Goal: Task Accomplishment & Management: Complete application form

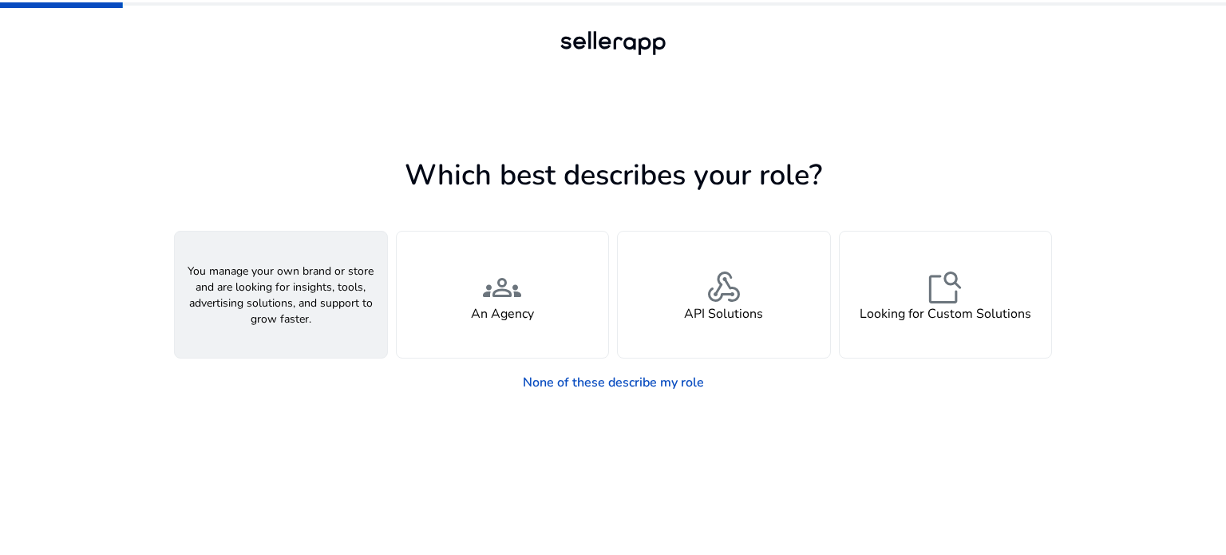
click at [304, 297] on div "person A Seller" at bounding box center [281, 294] width 212 height 126
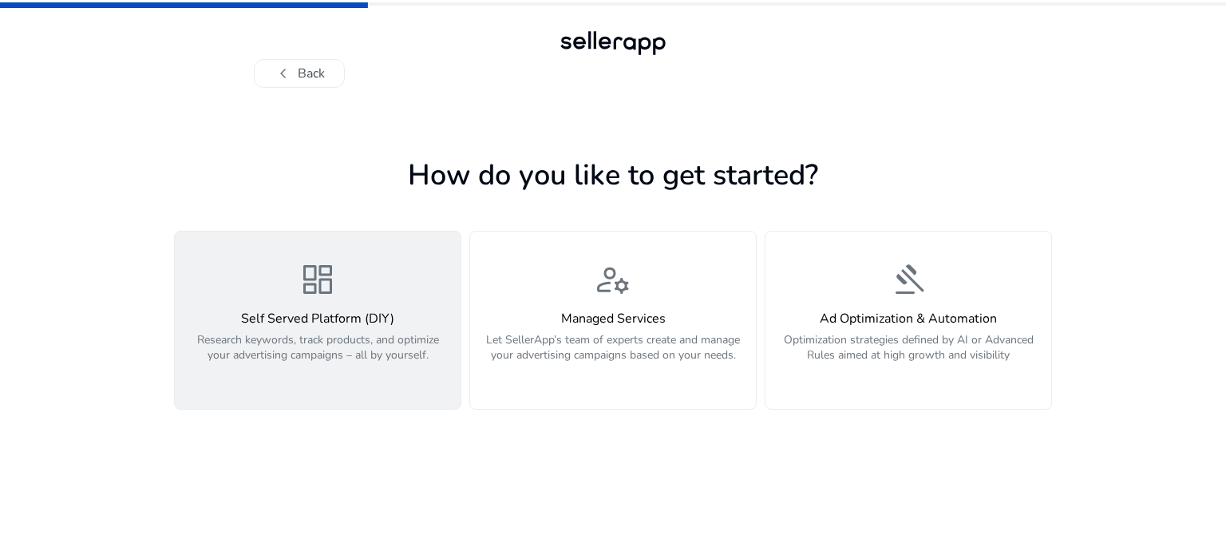
click at [334, 311] on h4 "Self Served Platform (DIY)" at bounding box center [317, 318] width 267 height 15
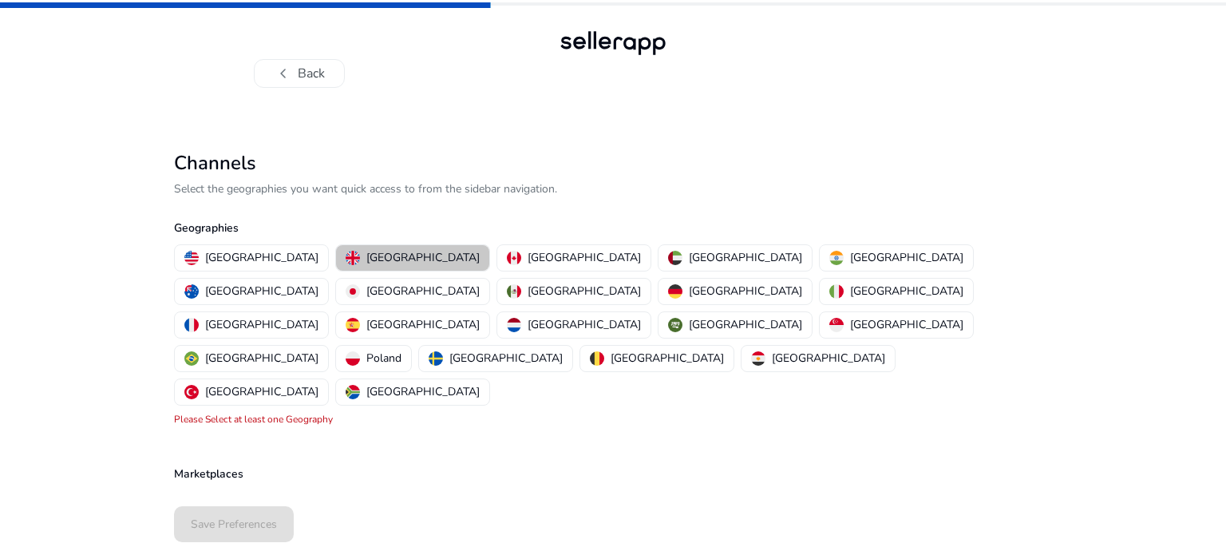
click at [374, 247] on button "[GEOGRAPHIC_DATA]" at bounding box center [412, 258] width 153 height 26
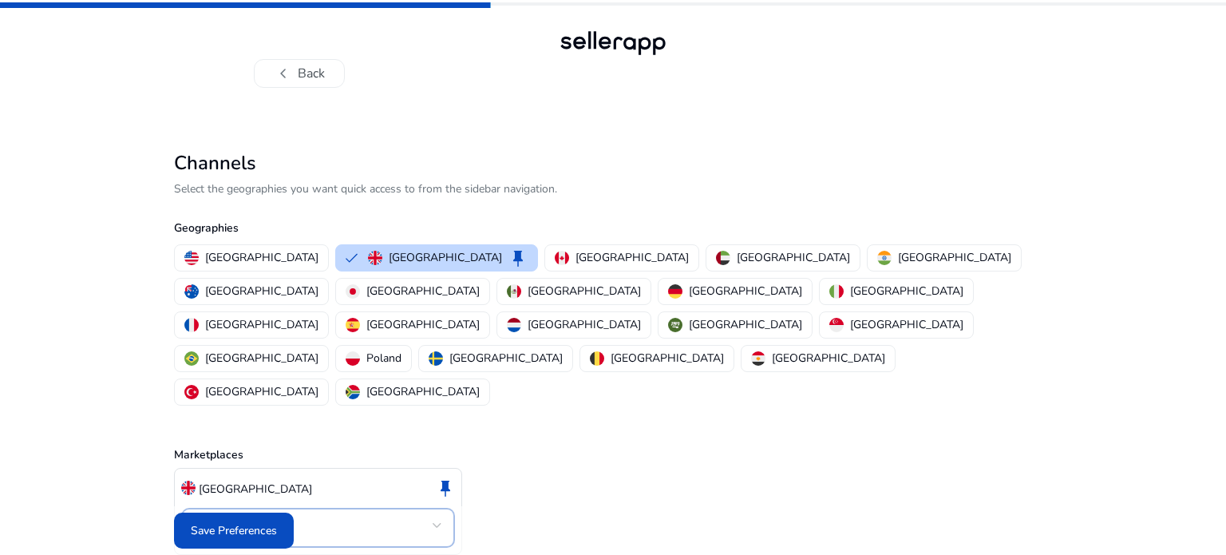
click at [294, 515] on mat-select-trigger "Amazon" at bounding box center [313, 524] width 239 height 19
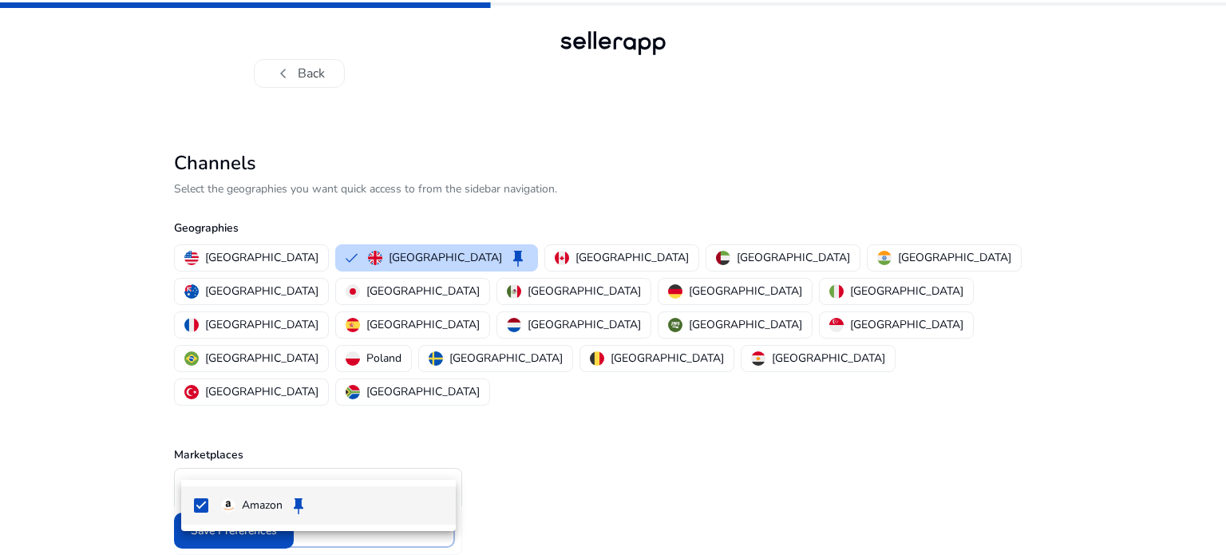
drag, startPoint x: 117, startPoint y: 484, endPoint x: 227, endPoint y: 264, distance: 245.9
click at [227, 264] on div at bounding box center [613, 277] width 1226 height 555
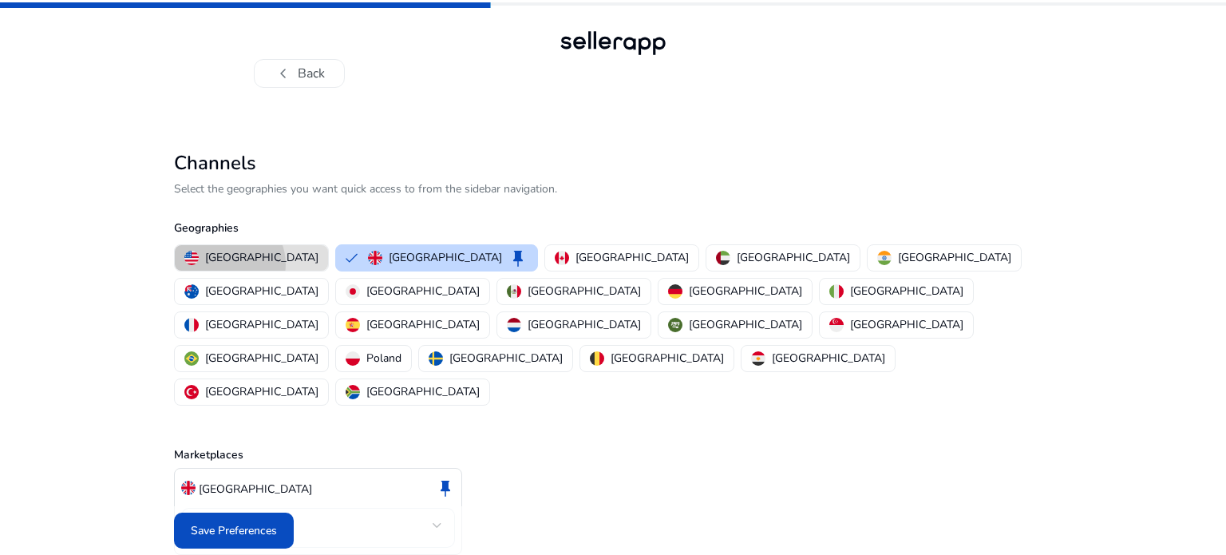
click at [227, 264] on p "[GEOGRAPHIC_DATA]" at bounding box center [261, 257] width 113 height 17
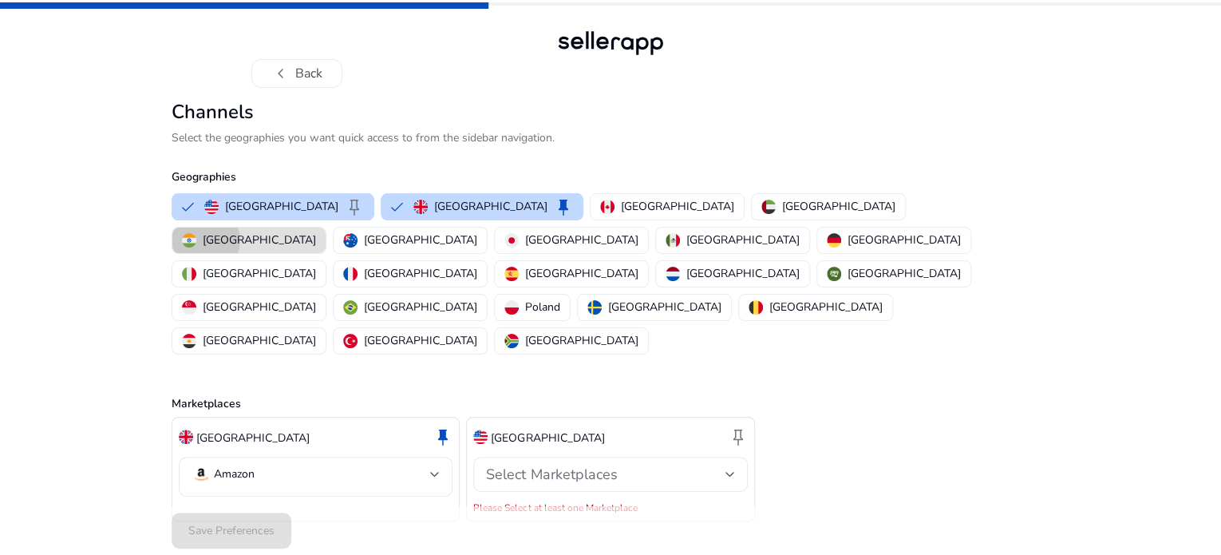
click at [316, 248] on p "[GEOGRAPHIC_DATA]" at bounding box center [259, 239] width 113 height 17
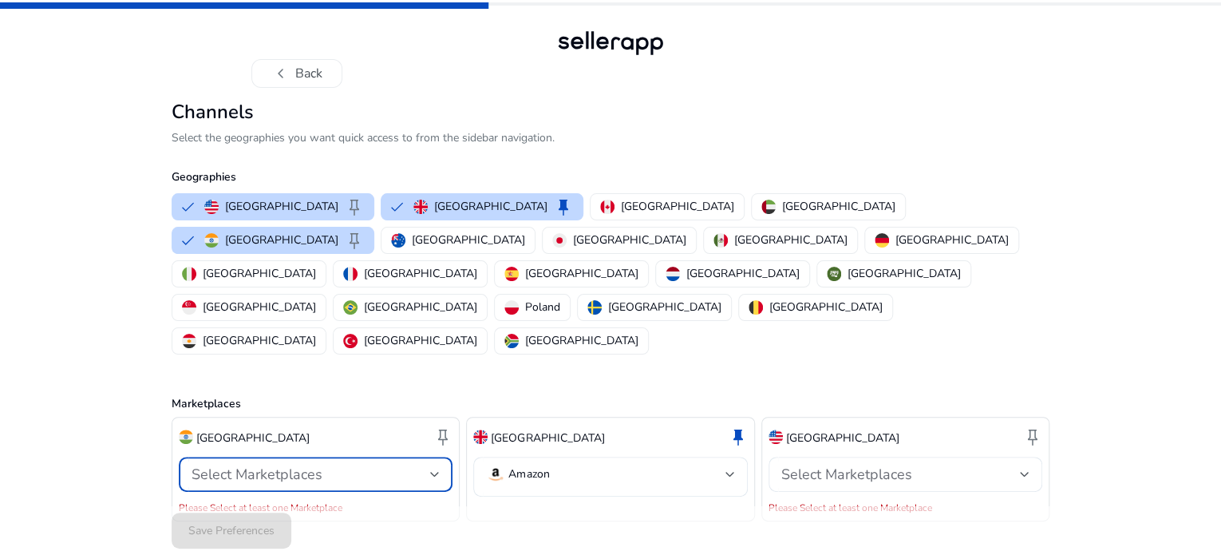
click at [434, 471] on div at bounding box center [435, 474] width 10 height 6
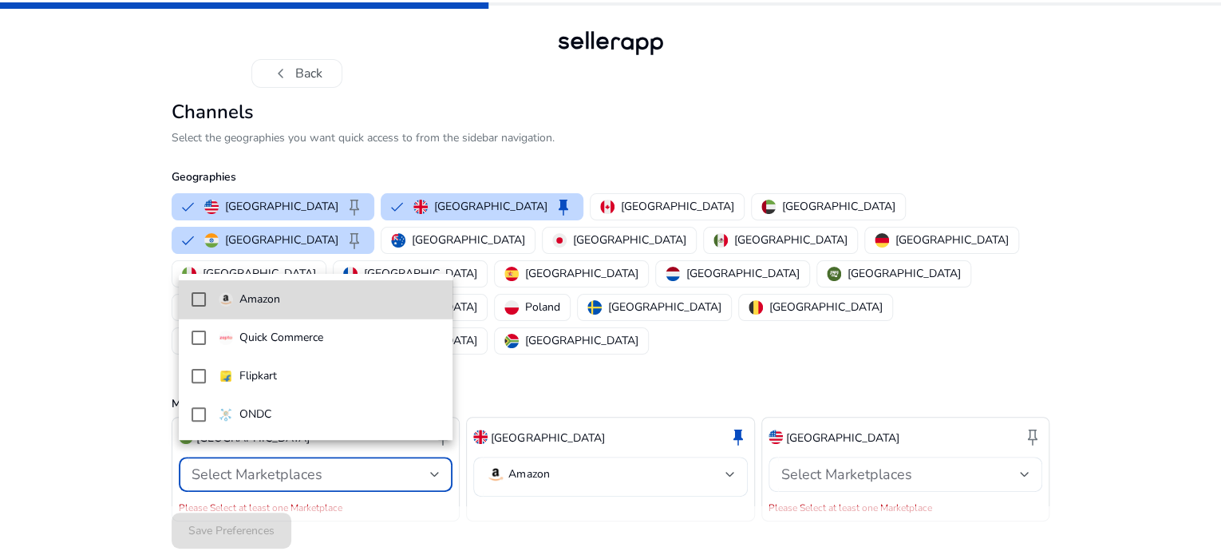
click at [267, 292] on p "Amazon" at bounding box center [259, 299] width 41 height 18
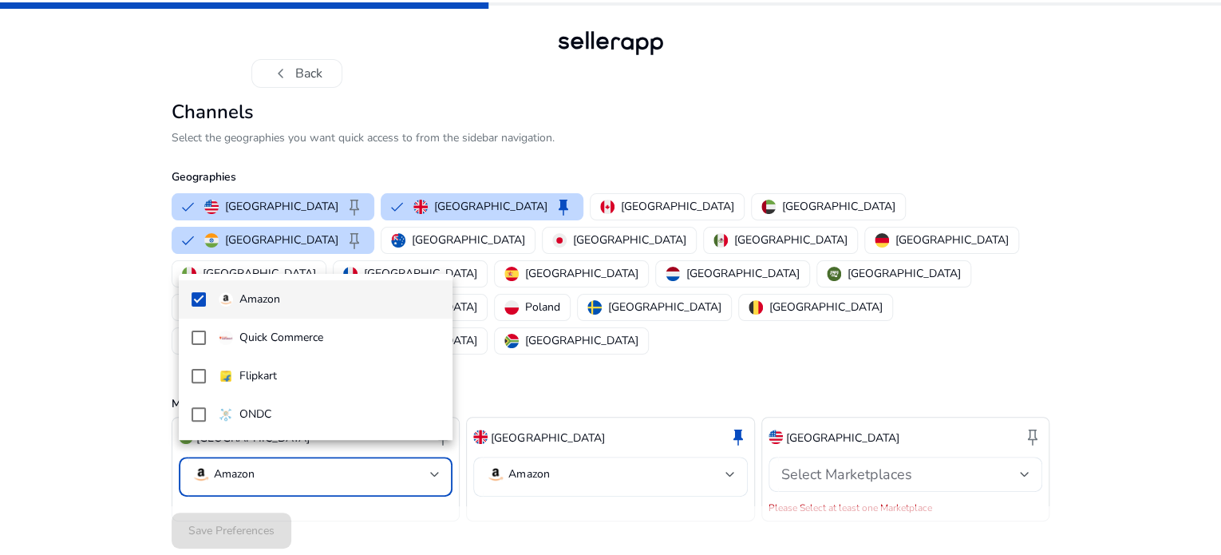
click at [97, 460] on div at bounding box center [610, 277] width 1221 height 555
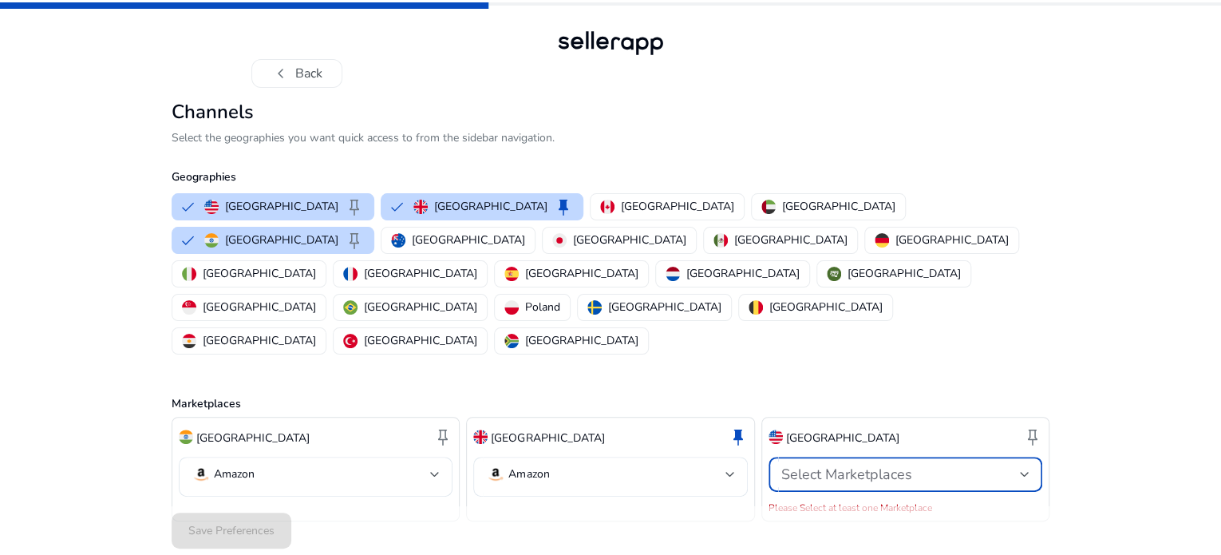
click at [875, 464] on span "Select Marketplaces" at bounding box center [846, 473] width 131 height 19
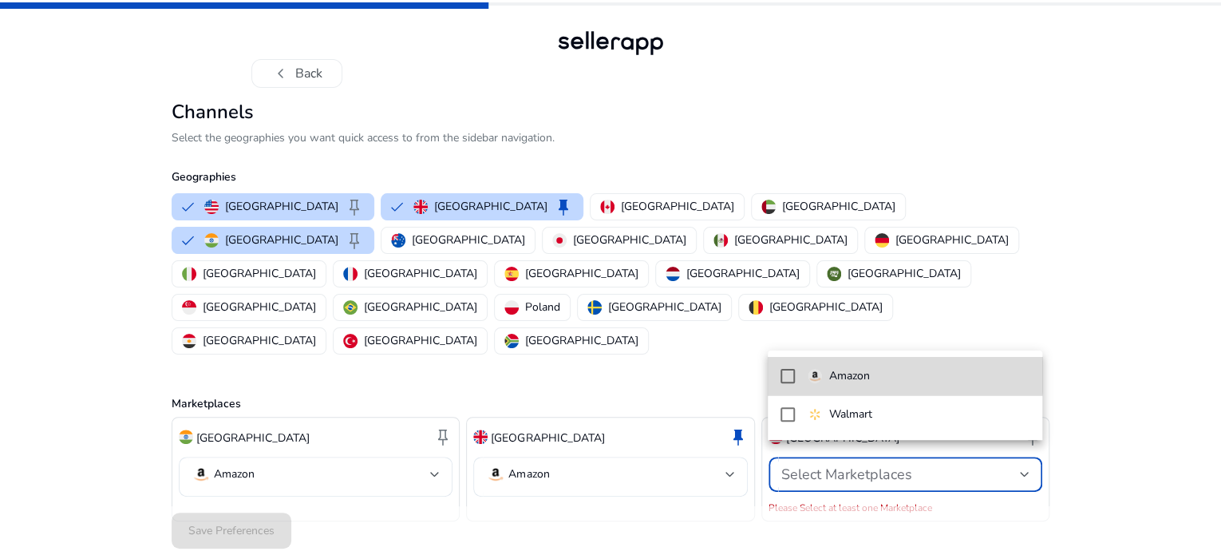
click at [873, 369] on span "Amazon" at bounding box center [918, 376] width 222 height 18
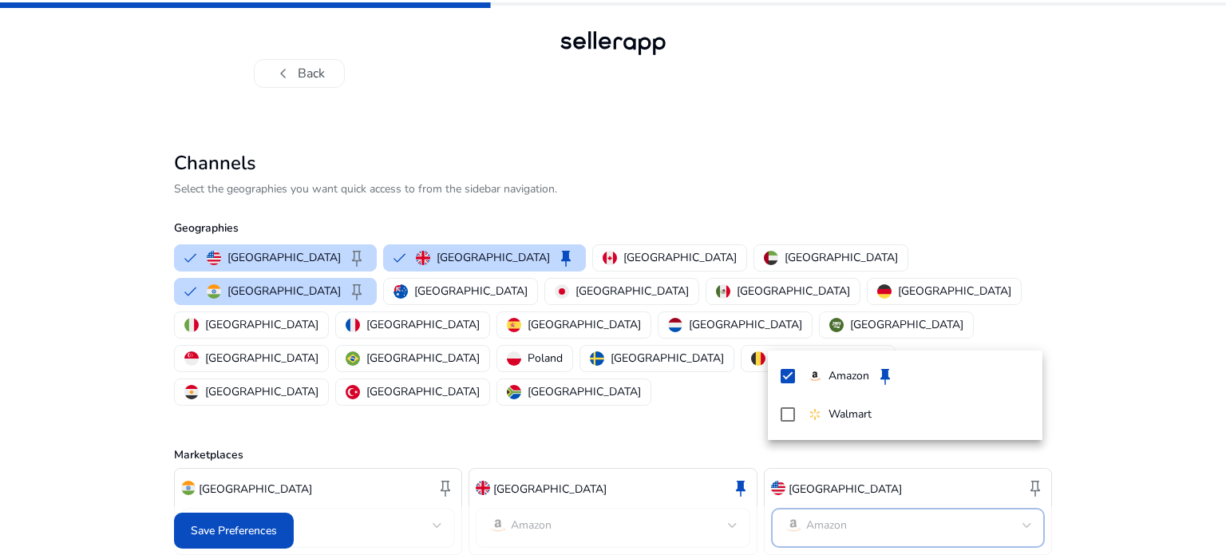
click at [227, 523] on div at bounding box center [613, 277] width 1226 height 555
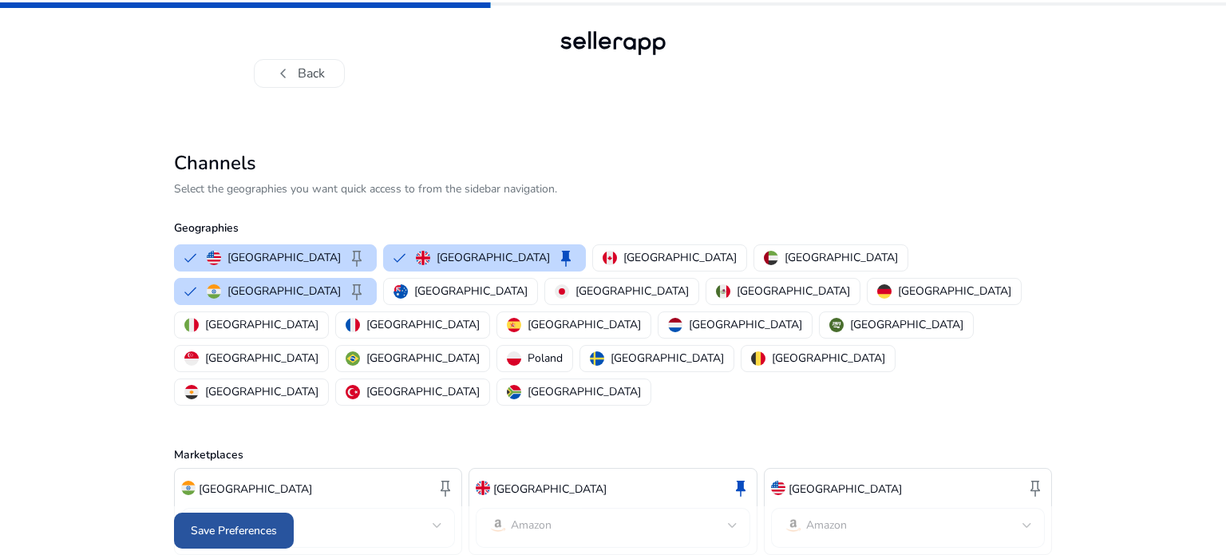
click at [255, 511] on span at bounding box center [234, 530] width 120 height 38
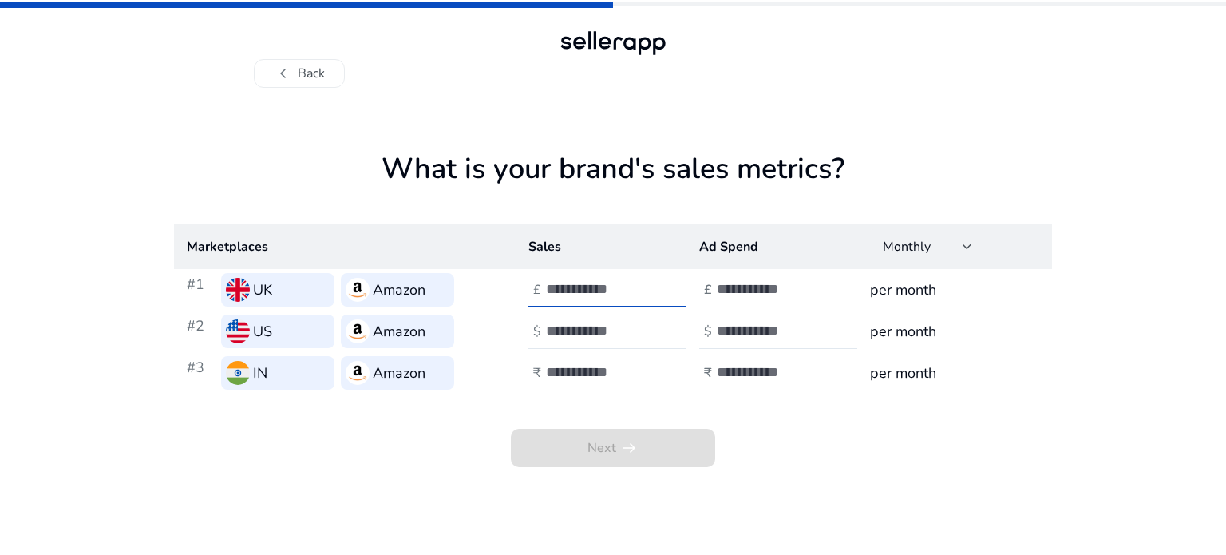
click at [610, 285] on input "number" at bounding box center [600, 289] width 108 height 18
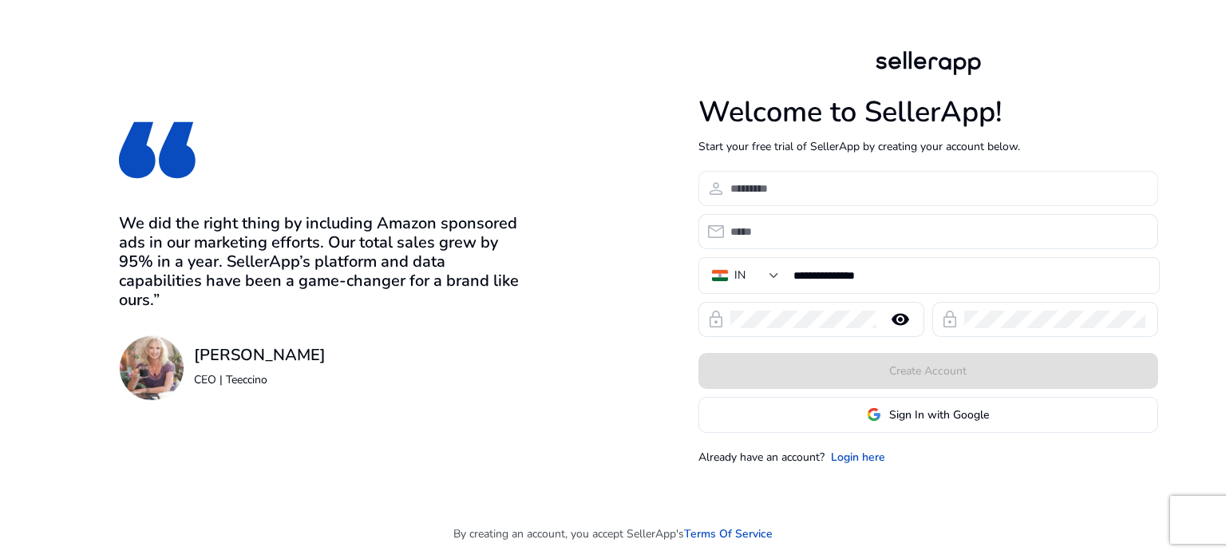
click at [788, 197] on div at bounding box center [937, 188] width 415 height 35
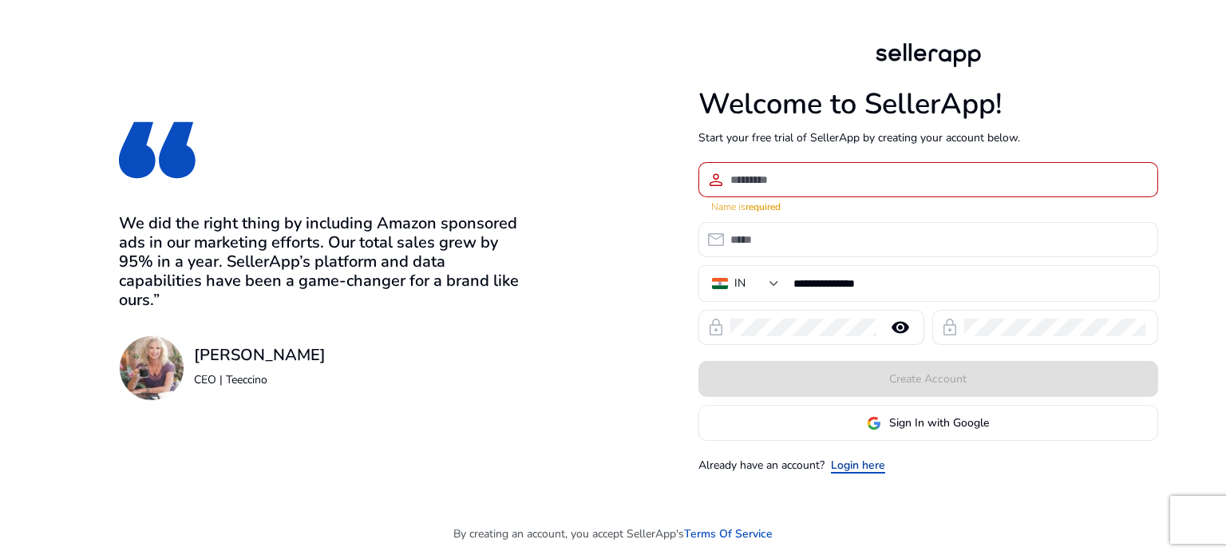
click at [867, 462] on link "Login here" at bounding box center [858, 464] width 54 height 17
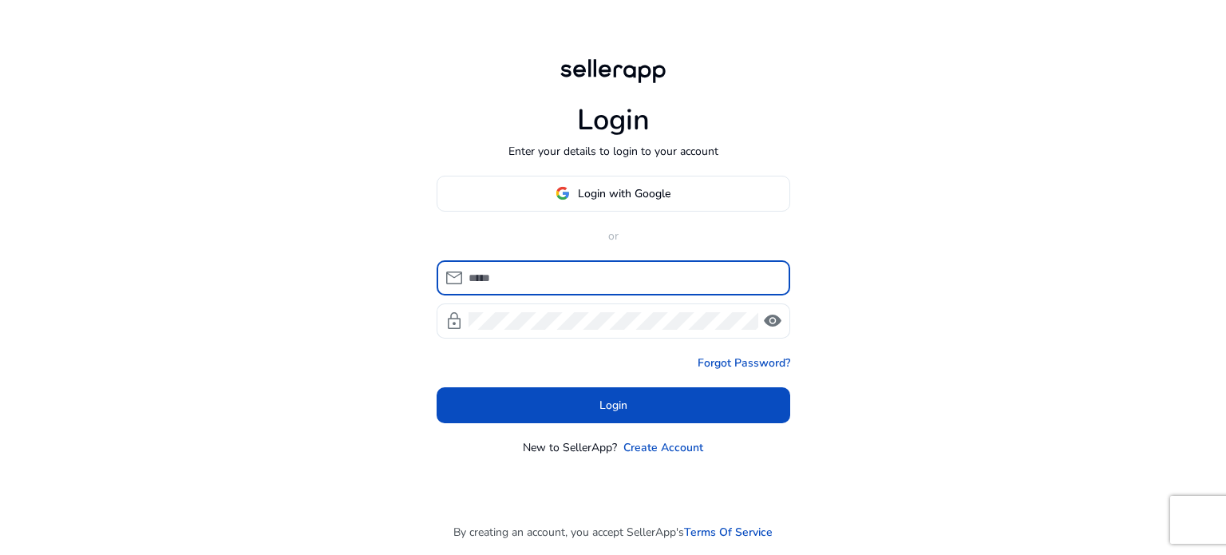
click at [561, 277] on input at bounding box center [622, 278] width 309 height 18
type input "**********"
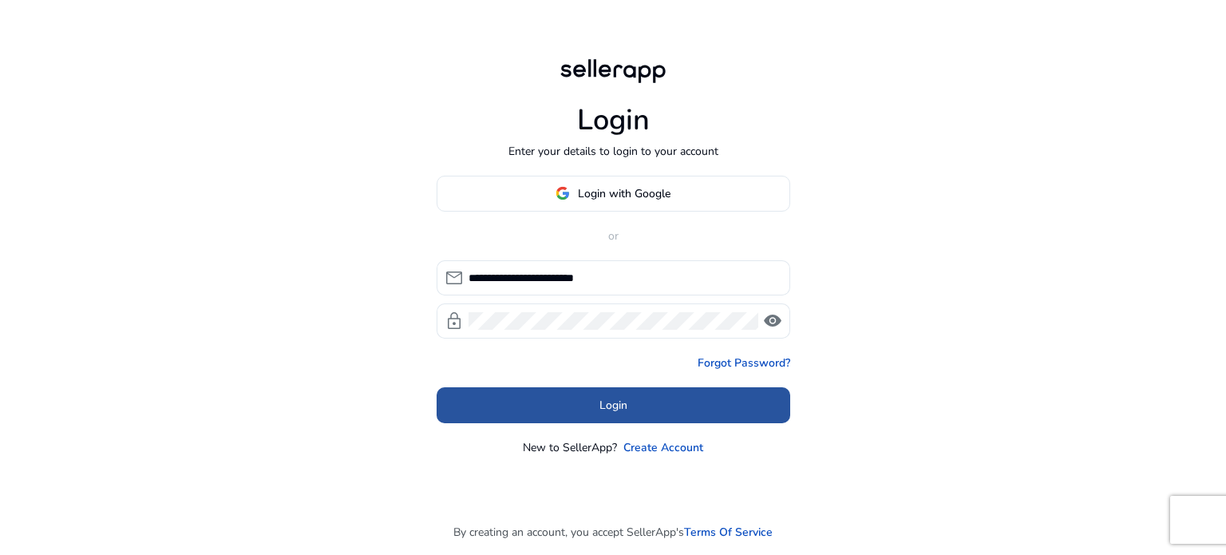
click at [600, 410] on span "Login" at bounding box center [613, 405] width 28 height 17
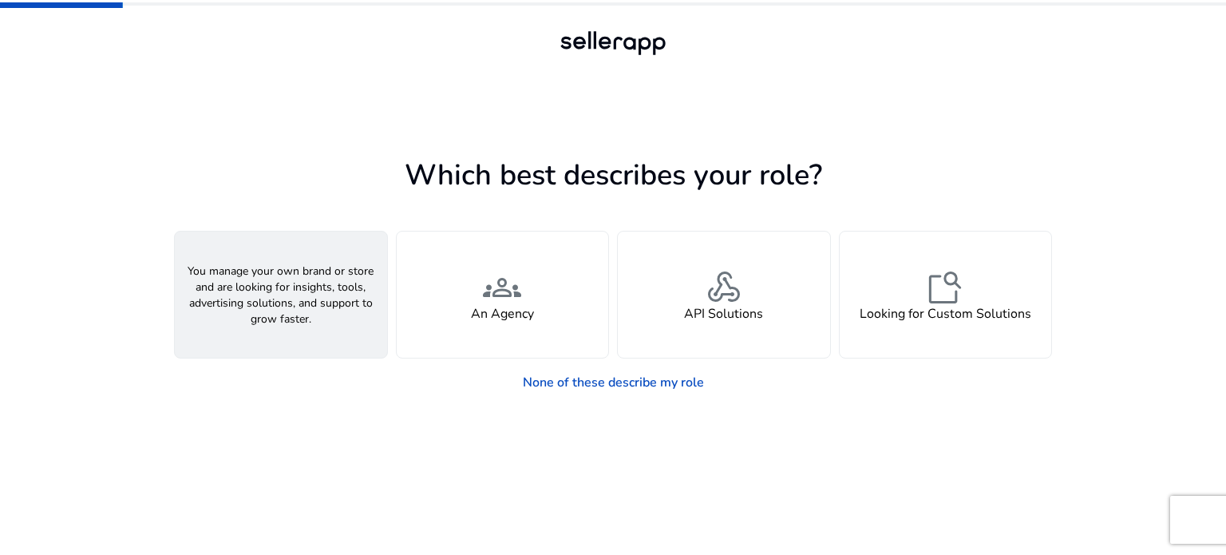
click at [337, 299] on div "person A Seller" at bounding box center [281, 294] width 212 height 126
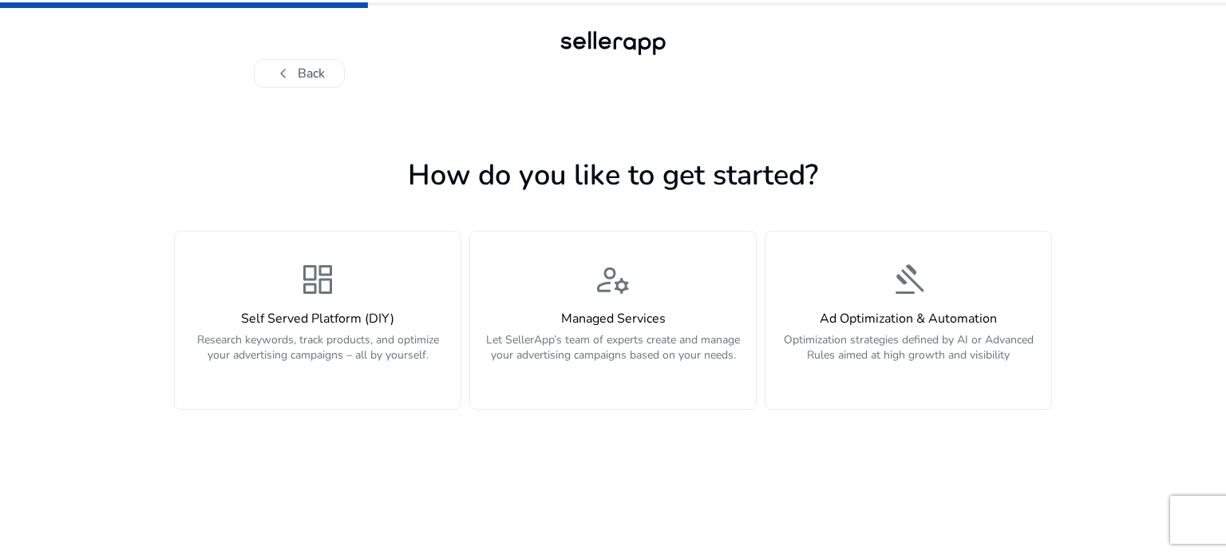
click at [337, 299] on div "dashboard Self Served Platform (DIY) Research keywords, track products, and opt…" at bounding box center [317, 320] width 267 height 120
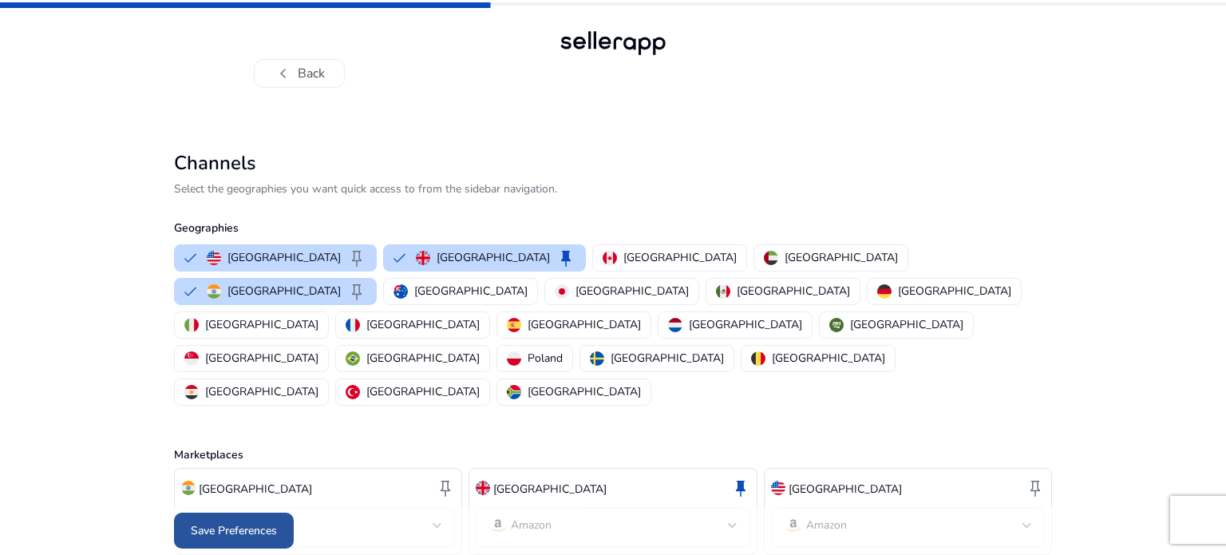
click at [231, 523] on span "Save Preferences" at bounding box center [234, 530] width 86 height 17
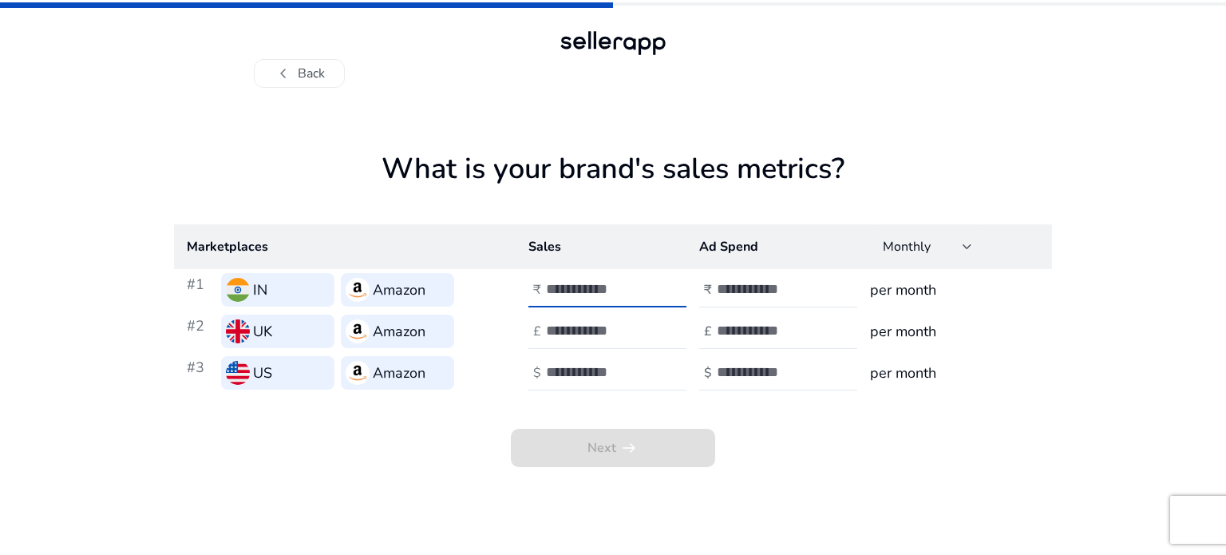
click at [559, 282] on input "number" at bounding box center [600, 289] width 108 height 18
type input "*****"
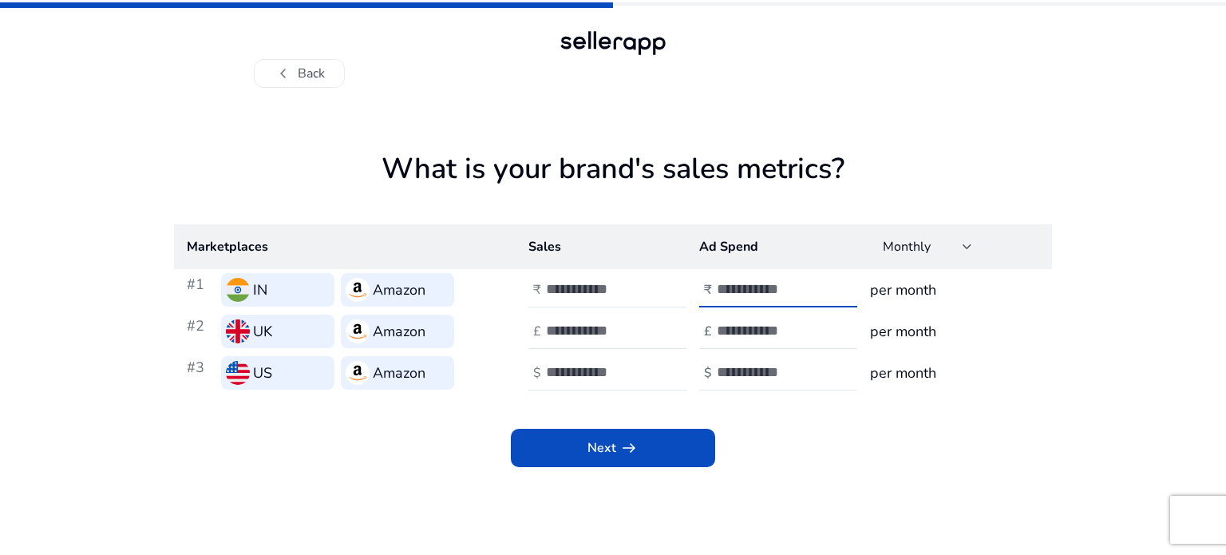
type input "****"
click at [384, 340] on h3 "Amazon" at bounding box center [399, 331] width 53 height 22
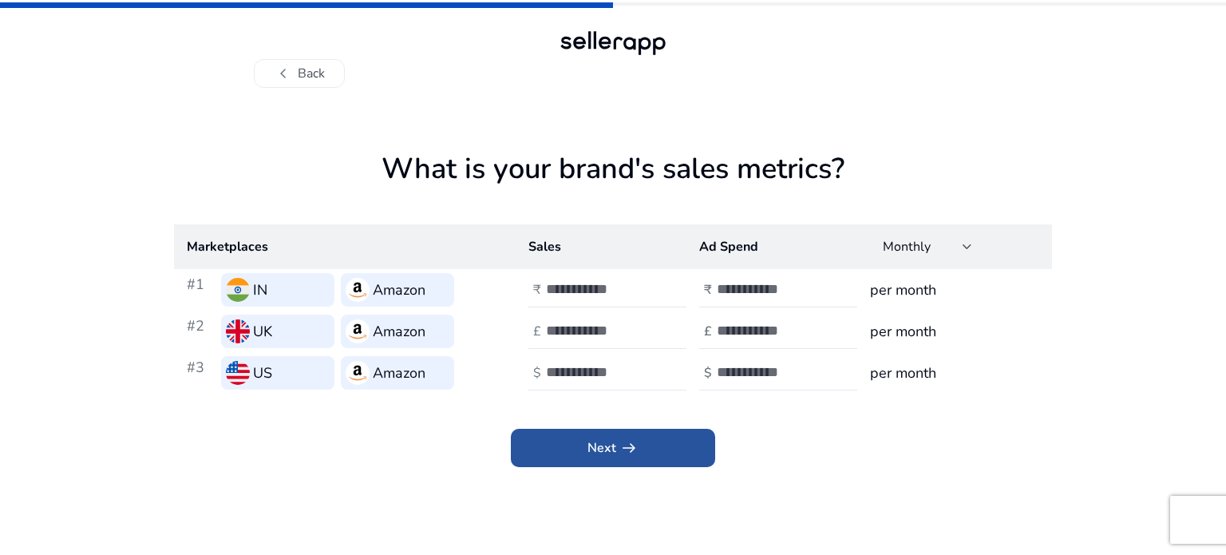
click at [641, 454] on span at bounding box center [613, 447] width 204 height 38
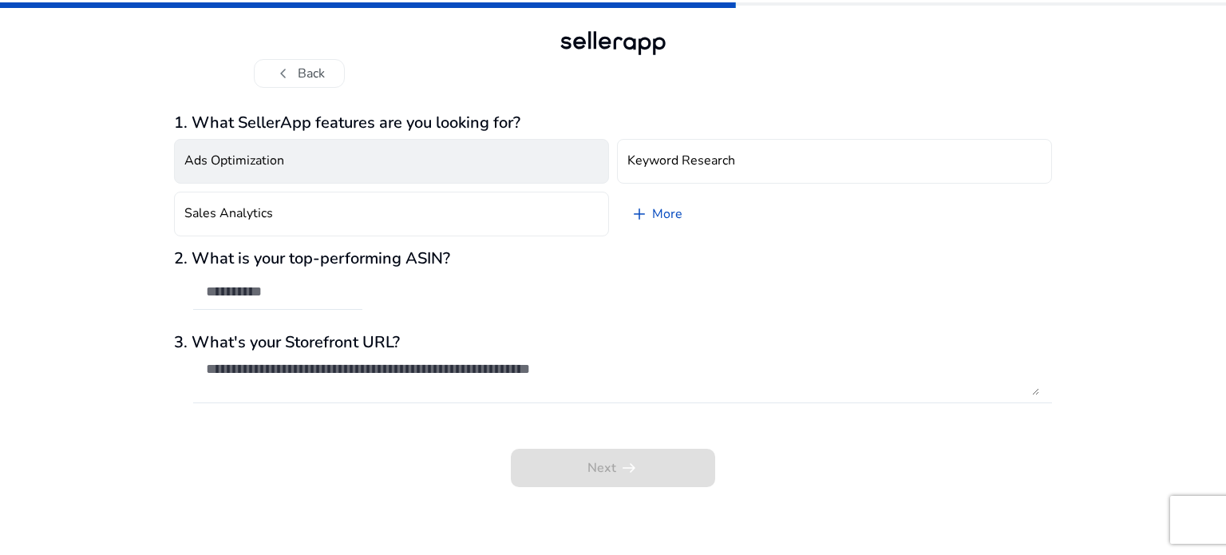
click at [367, 164] on button "Ads Optimization" at bounding box center [391, 161] width 435 height 45
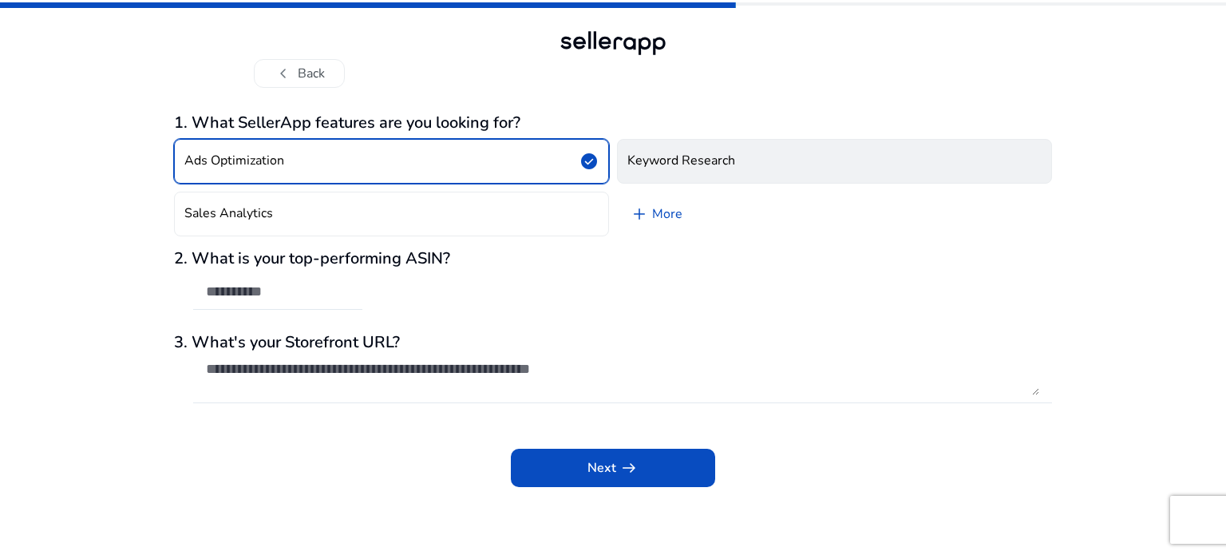
click at [690, 160] on h4 "Keyword Research" at bounding box center [681, 160] width 108 height 15
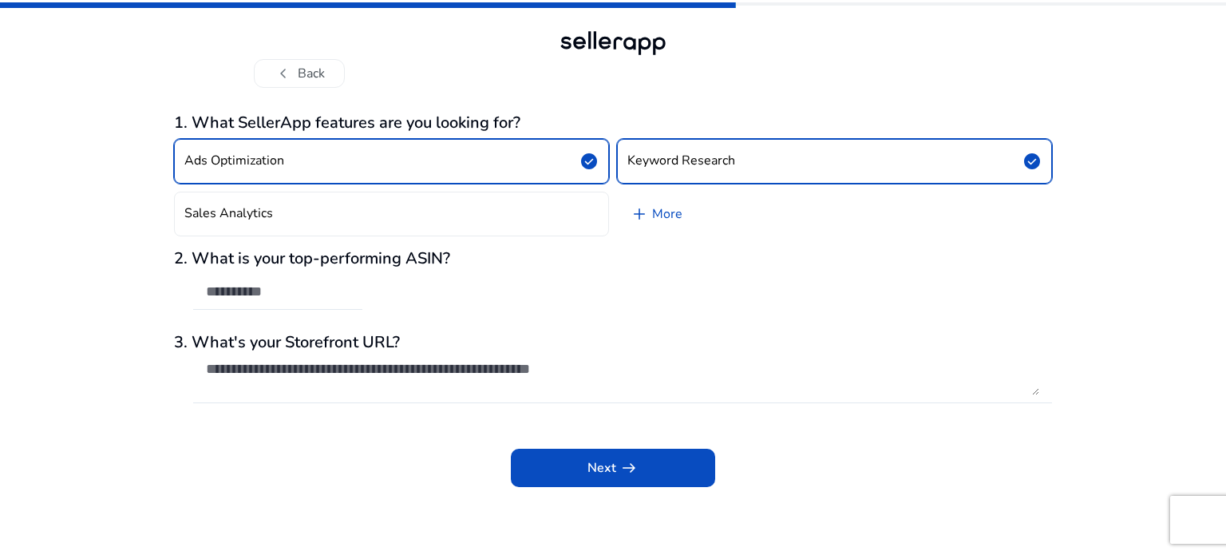
click at [382, 287] on div "2. What is your top-performing ASIN?" at bounding box center [613, 287] width 878 height 77
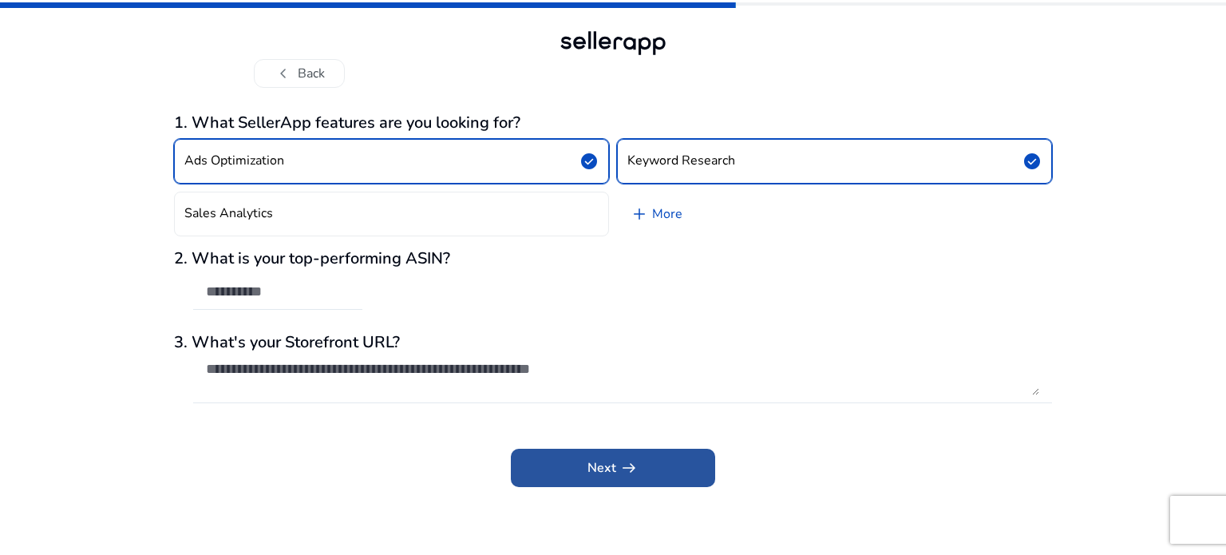
click at [602, 471] on span "Next arrow_right_alt" at bounding box center [612, 467] width 51 height 19
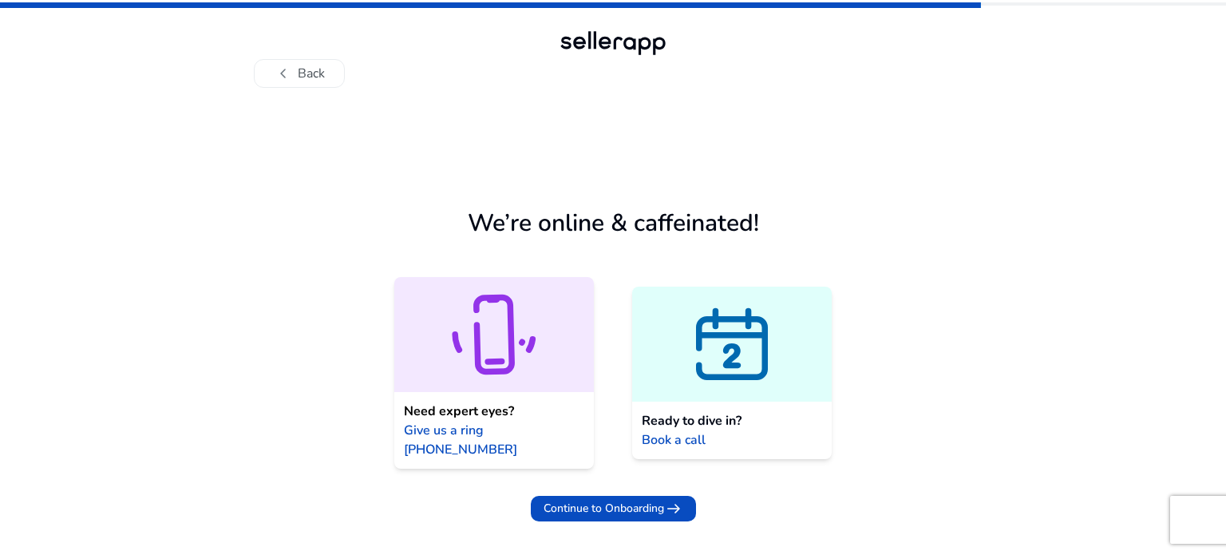
click at [472, 348] on icon at bounding box center [493, 334] width 199 height 96
click at [599, 499] on span "Continue to Onboarding" at bounding box center [603, 507] width 120 height 17
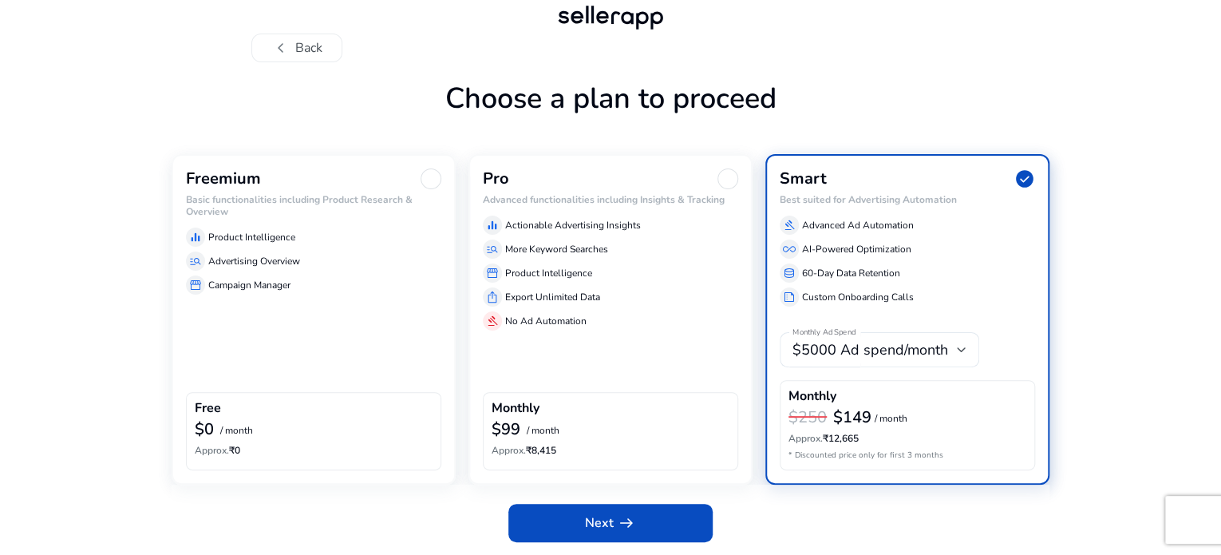
scroll to position [74, 0]
click at [374, 286] on div "storefront Campaign Manager" at bounding box center [313, 284] width 255 height 19
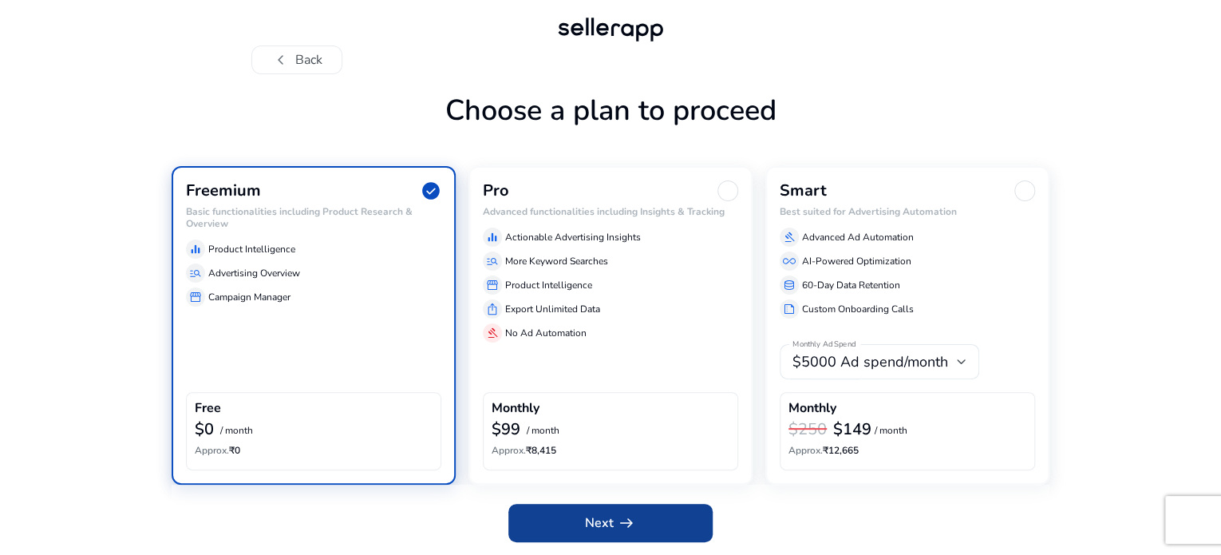
click at [608, 515] on span "Next arrow_right_alt" at bounding box center [610, 522] width 51 height 19
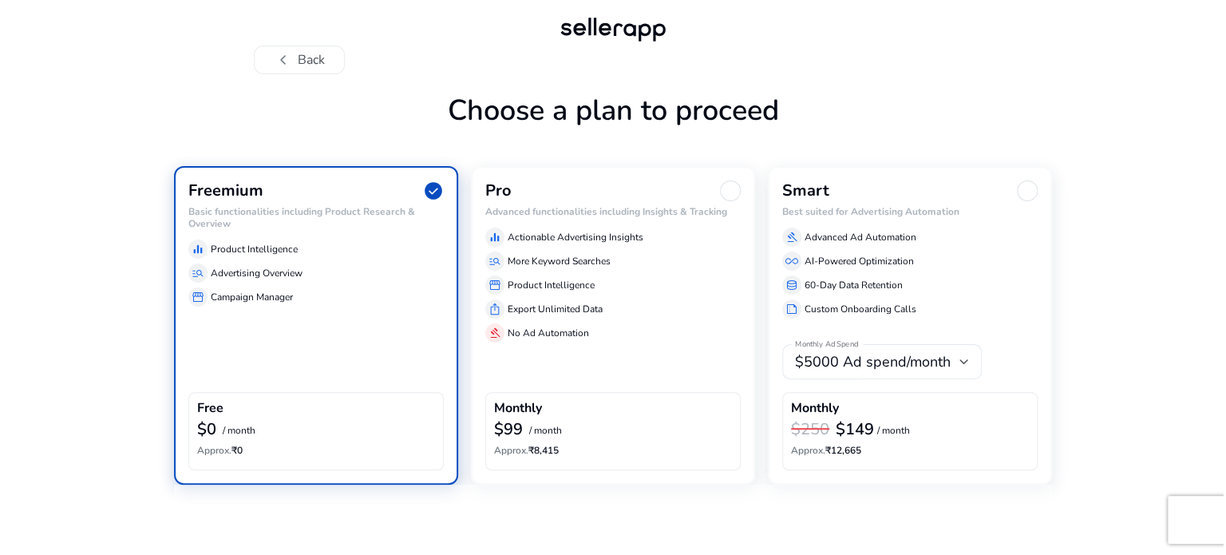
scroll to position [0, 0]
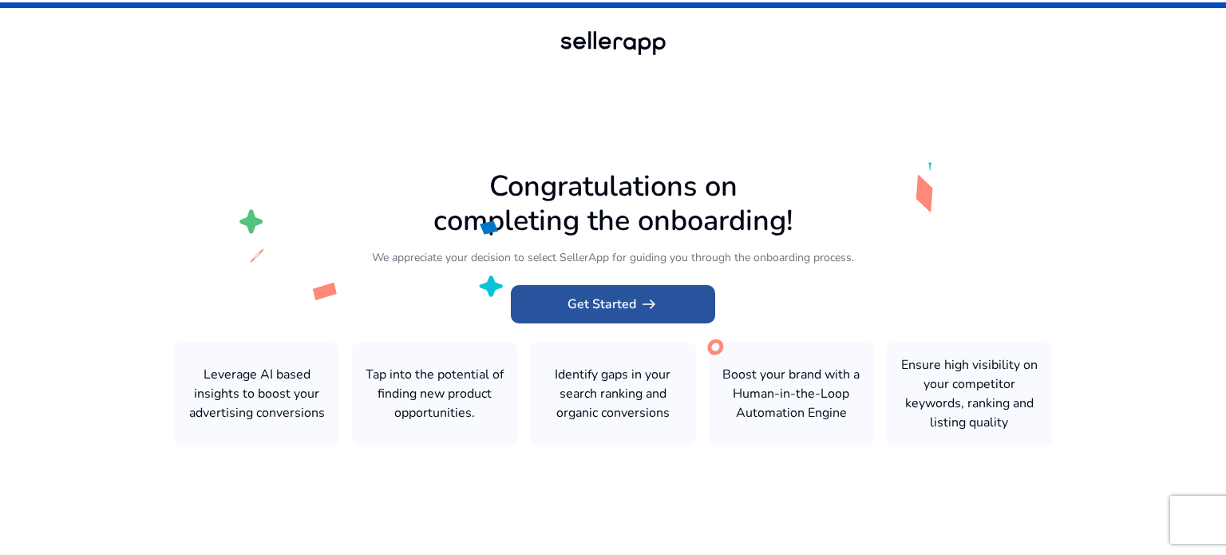
click at [603, 306] on span "Get Started arrow_right_alt" at bounding box center [612, 303] width 91 height 19
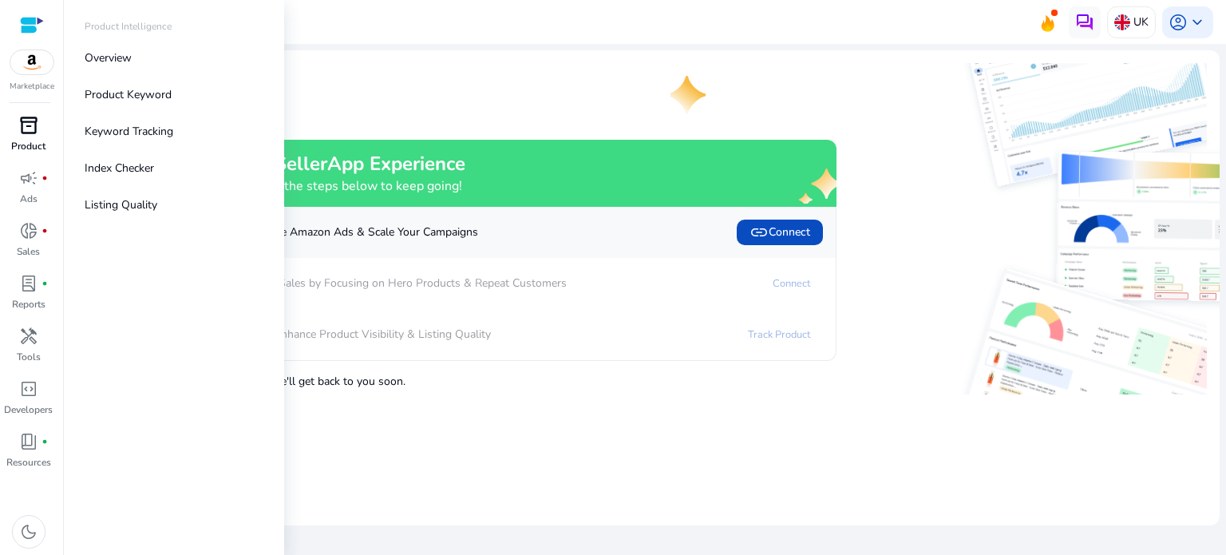
click at [16, 121] on div "inventory_2" at bounding box center [28, 126] width 45 height 26
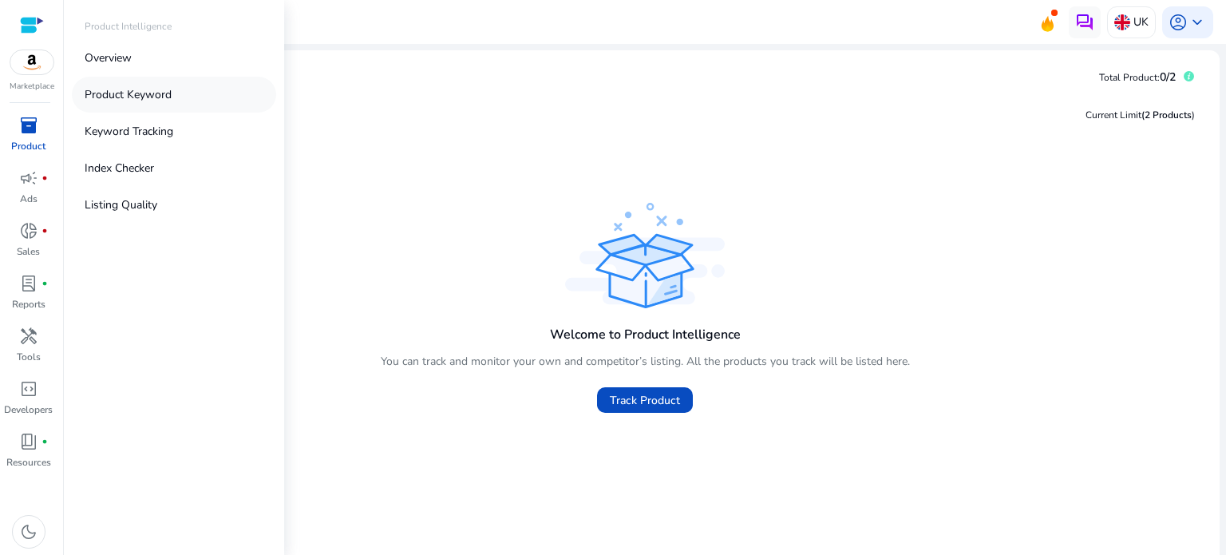
click at [140, 102] on p "Product Keyword" at bounding box center [128, 94] width 87 height 17
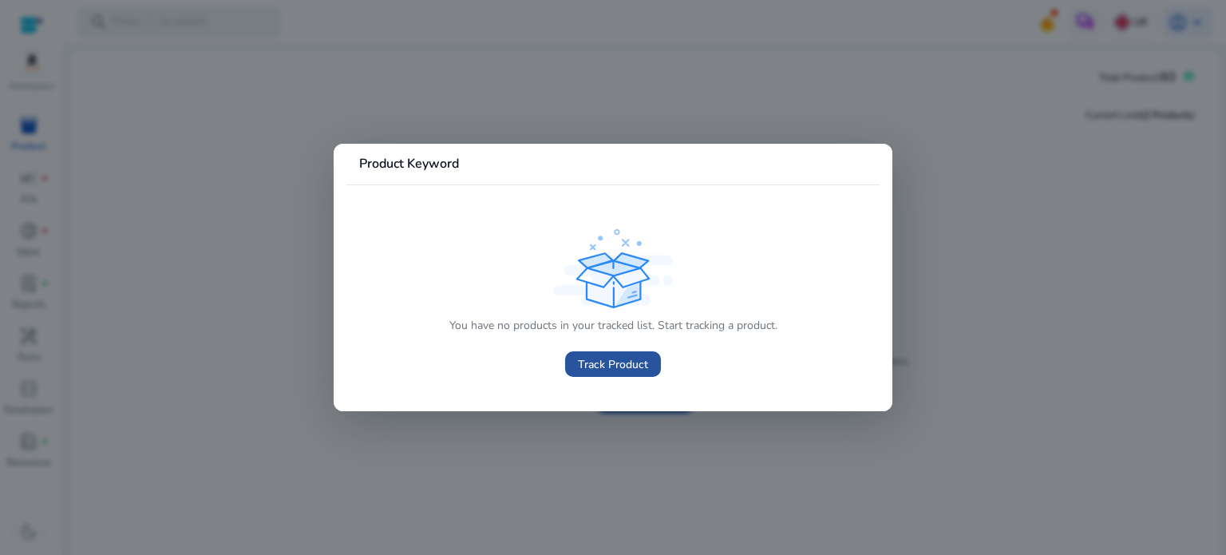
click at [606, 370] on span "Track Product" at bounding box center [613, 364] width 70 height 17
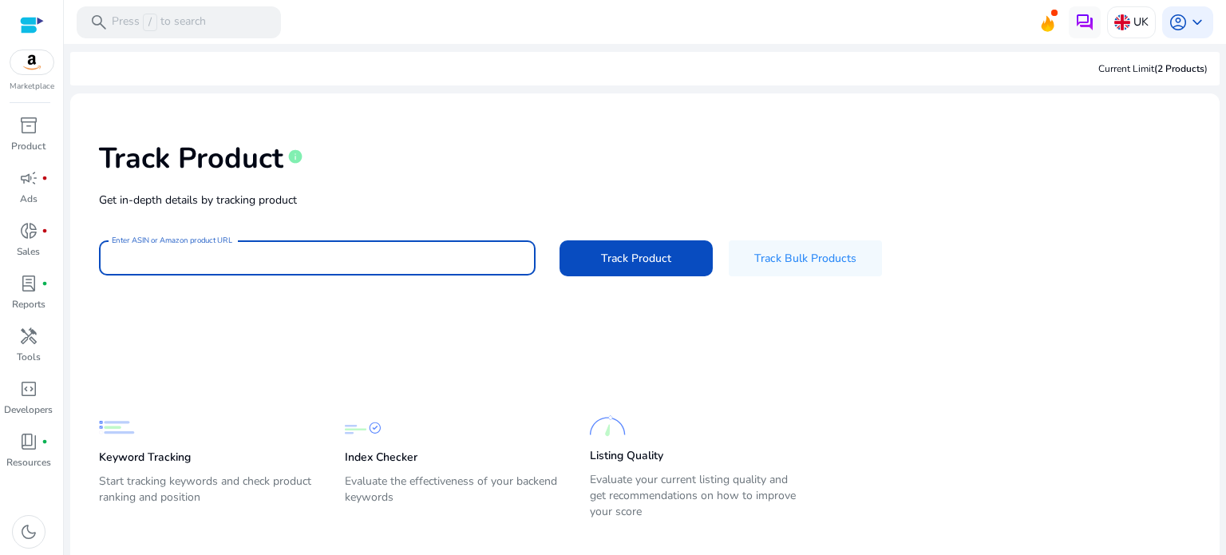
click at [251, 257] on input "Enter ASIN or Amazon product URL" at bounding box center [317, 258] width 411 height 18
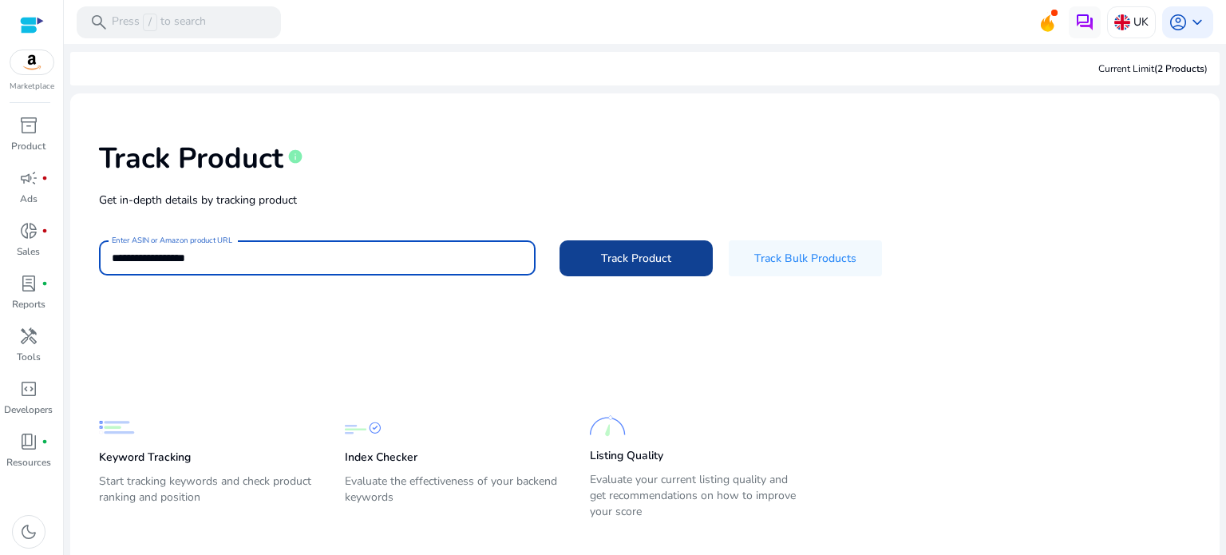
type input "**********"
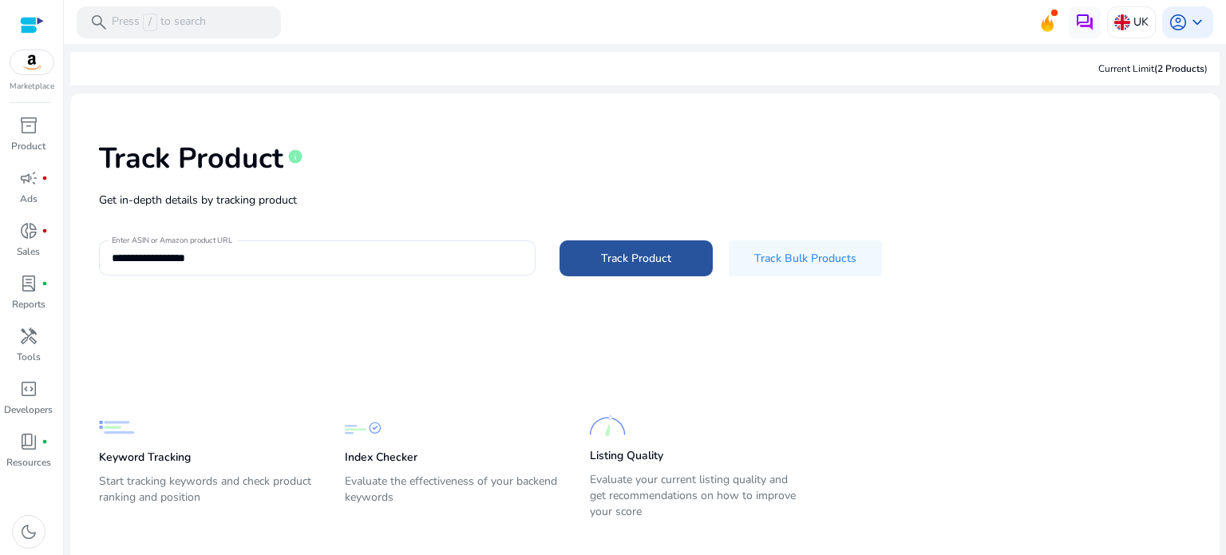
click at [657, 258] on span "Track Product" at bounding box center [636, 258] width 70 height 17
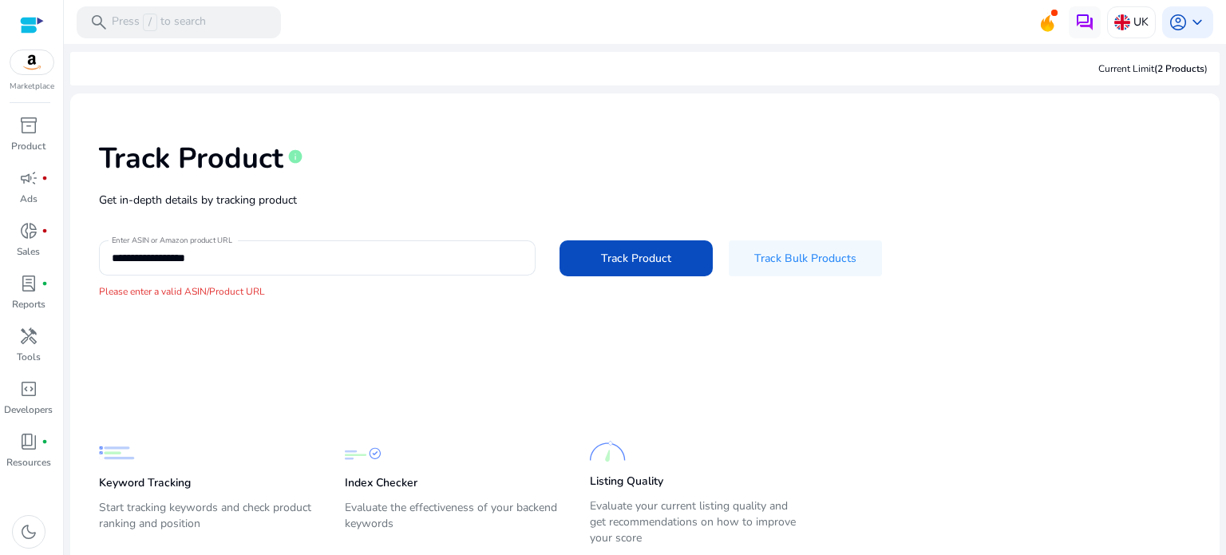
scroll to position [48, 0]
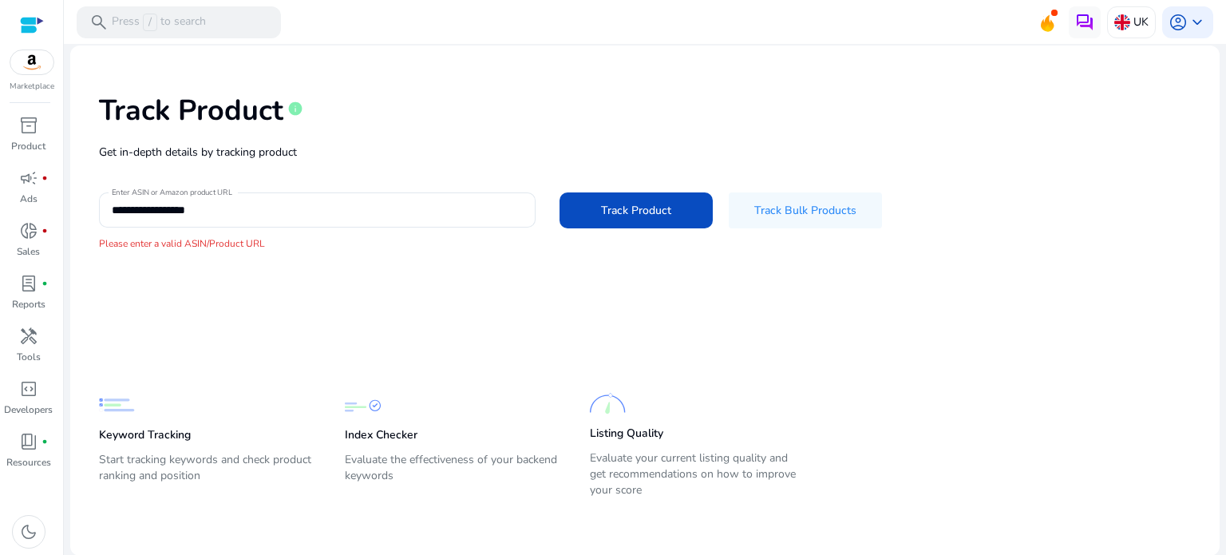
click at [153, 438] on p "Keyword Tracking" at bounding box center [145, 435] width 92 height 16
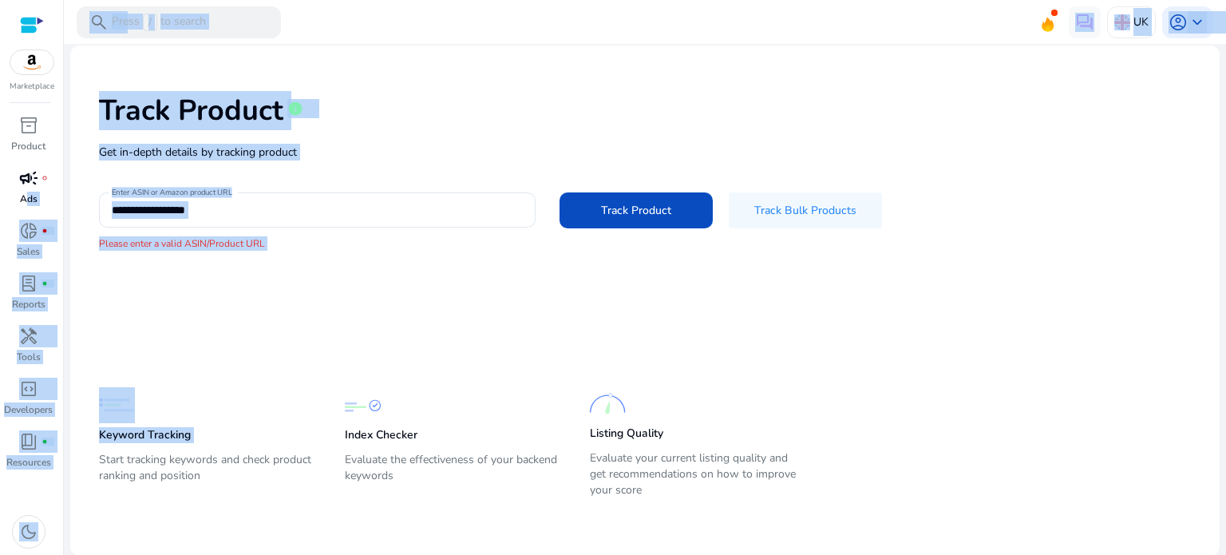
drag, startPoint x: 153, startPoint y: 438, endPoint x: 22, endPoint y: 216, distance: 257.5
click at [22, 216] on mat-sidenav-container "**********" at bounding box center [613, 277] width 1226 height 555
click at [22, 216] on link "campaign fiber_manual_record Ads" at bounding box center [28, 191] width 57 height 53
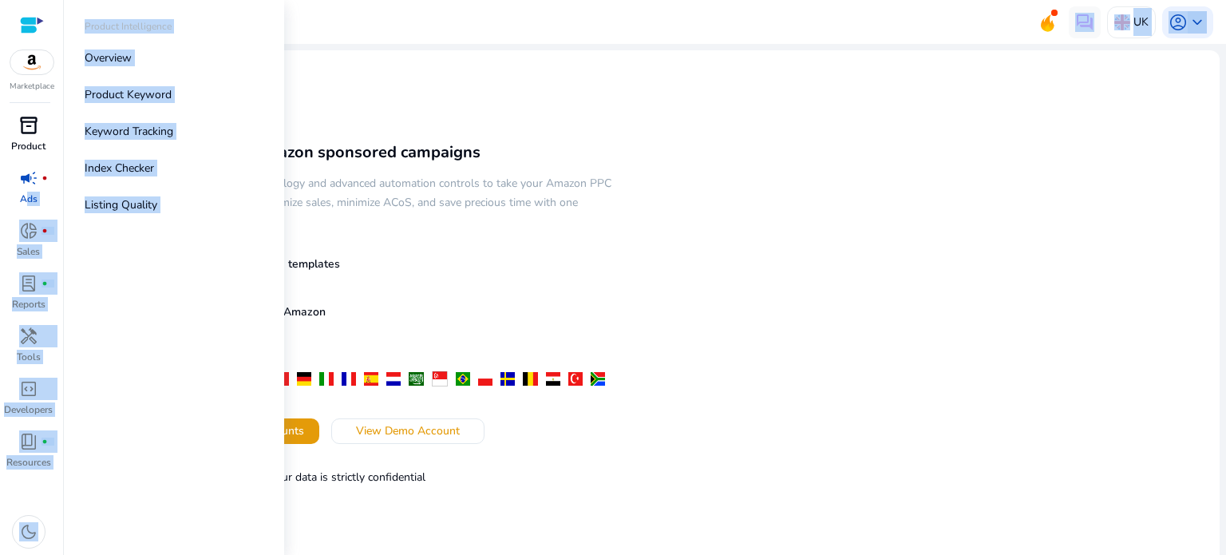
click at [38, 146] on p "Product" at bounding box center [28, 146] width 34 height 14
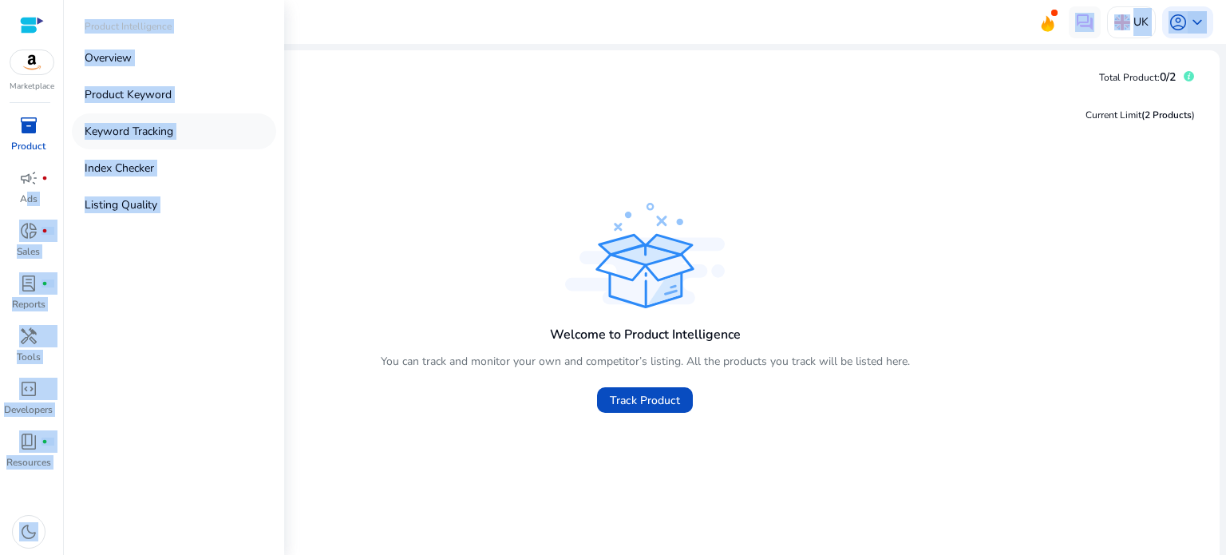
click at [115, 140] on link "Keyword Tracking" at bounding box center [174, 131] width 204 height 36
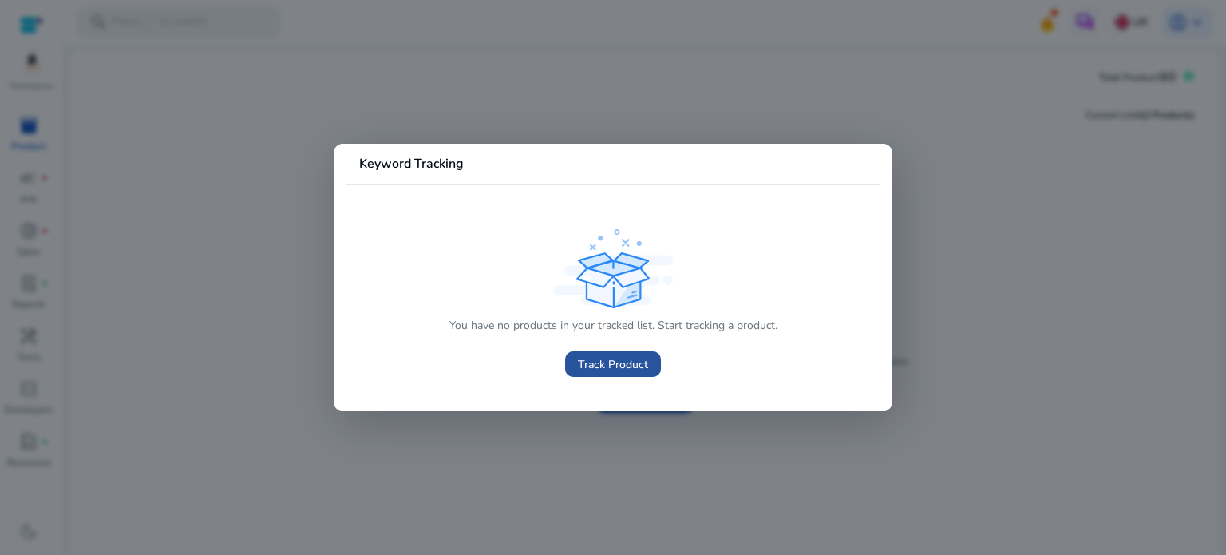
click at [621, 361] on span "Track Product" at bounding box center [613, 364] width 70 height 17
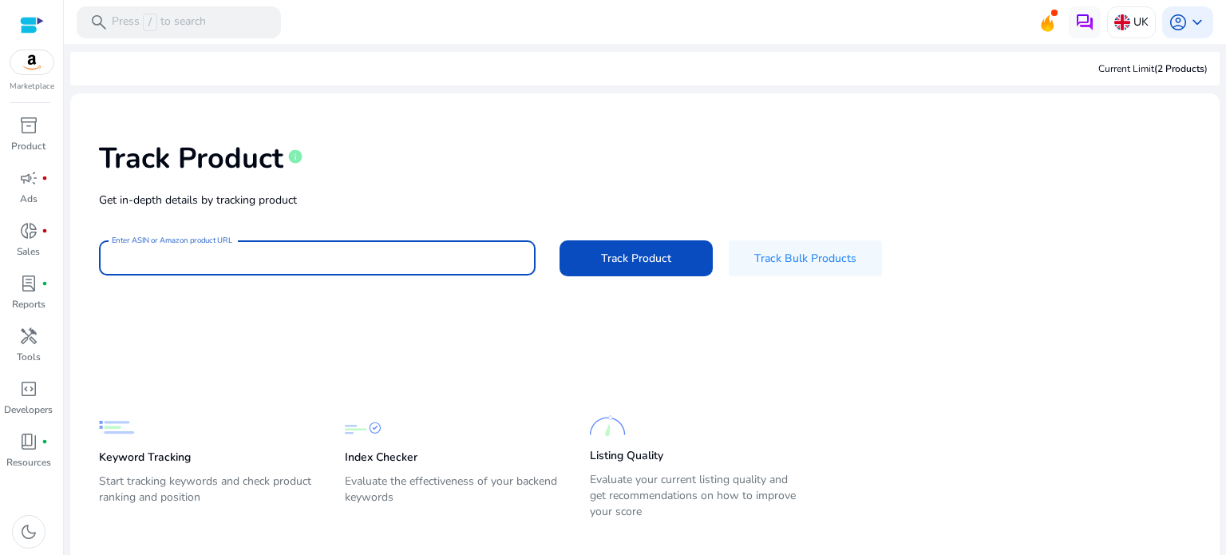
click at [197, 258] on input "Enter ASIN or Amazon product URL" at bounding box center [317, 258] width 411 height 18
type input "**********"
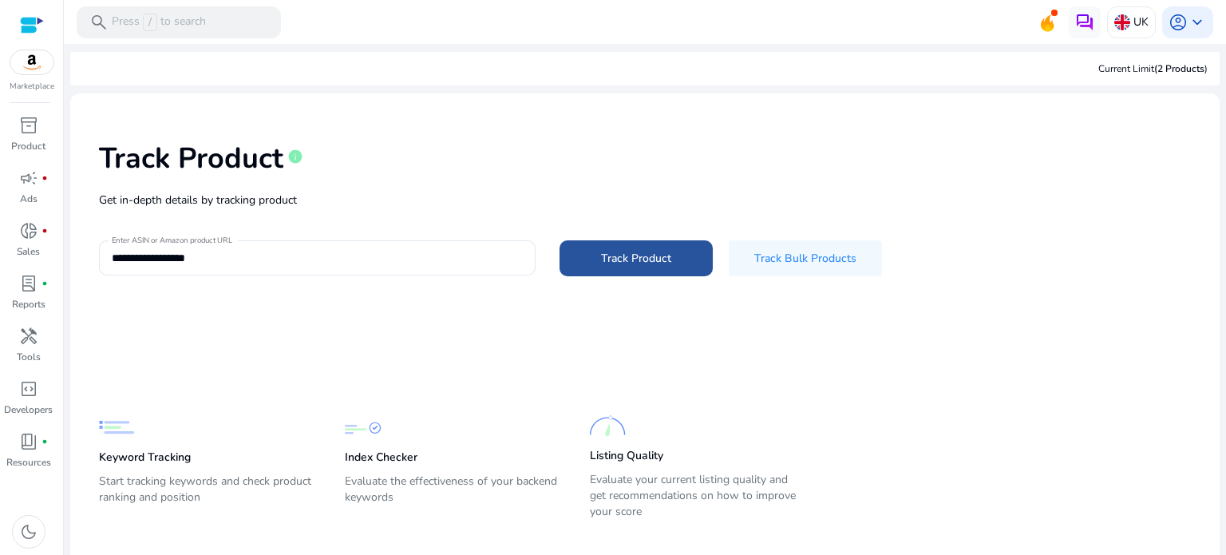
click at [667, 260] on span "Track Product" at bounding box center [636, 258] width 70 height 17
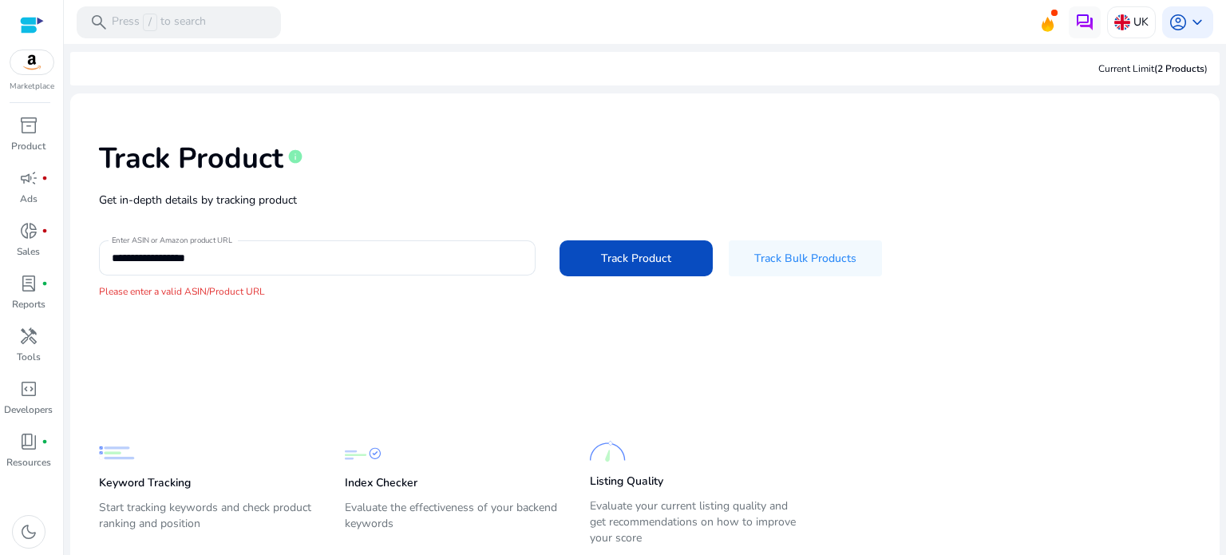
scroll to position [48, 0]
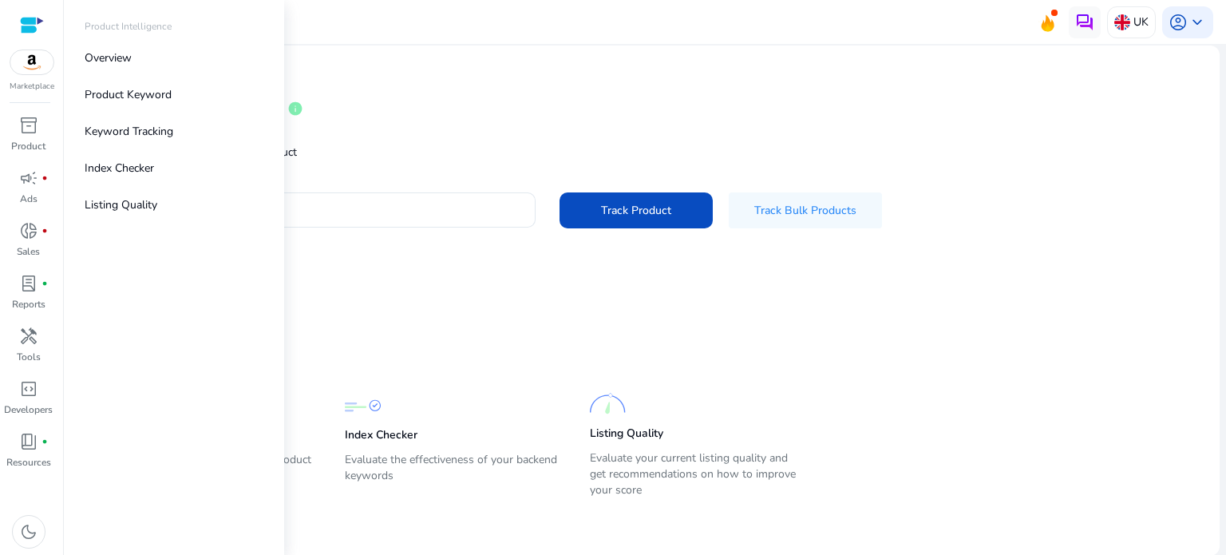
click at [29, 60] on img at bounding box center [31, 62] width 43 height 24
